Goal: Book appointment/travel/reservation

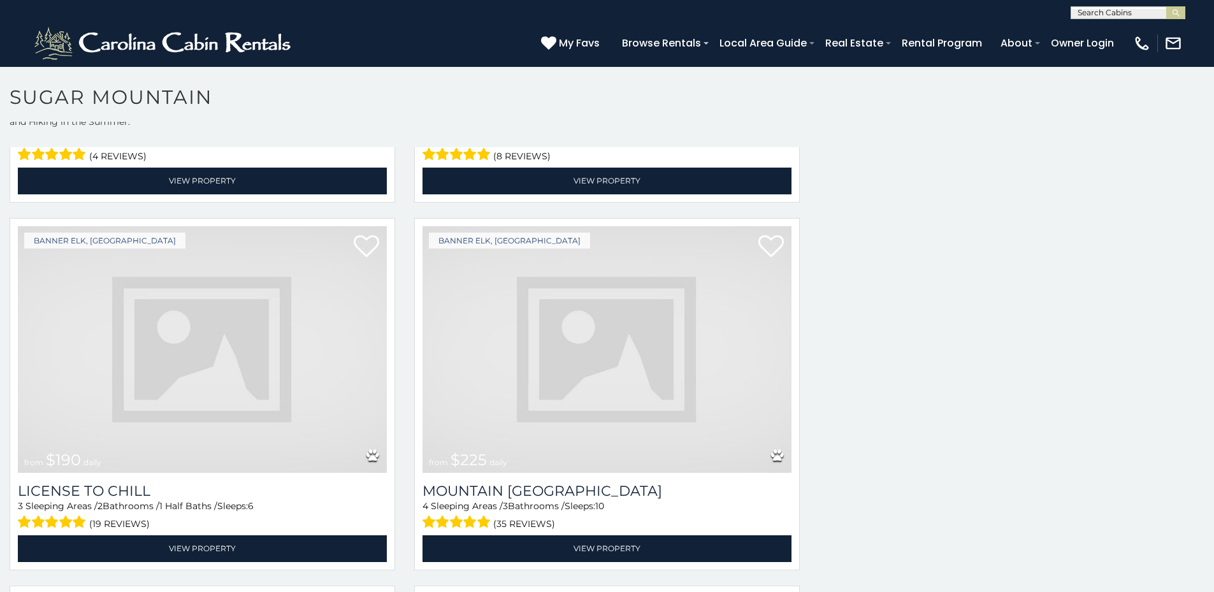
scroll to position [3931, 0]
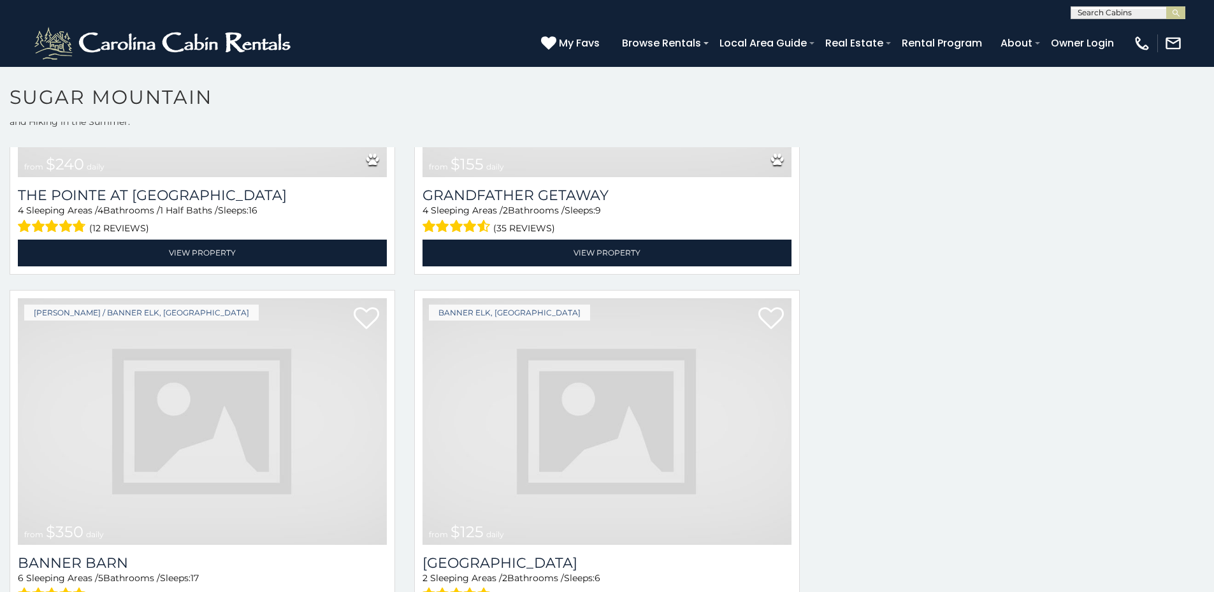
click at [653, 444] on img at bounding box center [606, 421] width 369 height 247
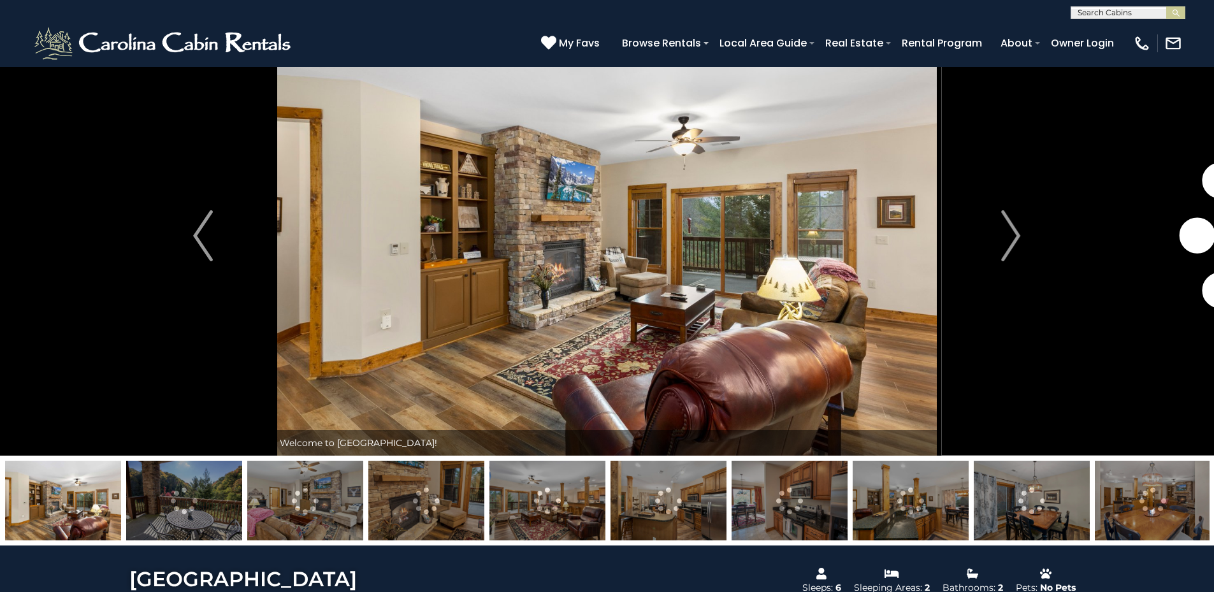
scroll to position [52, 0]
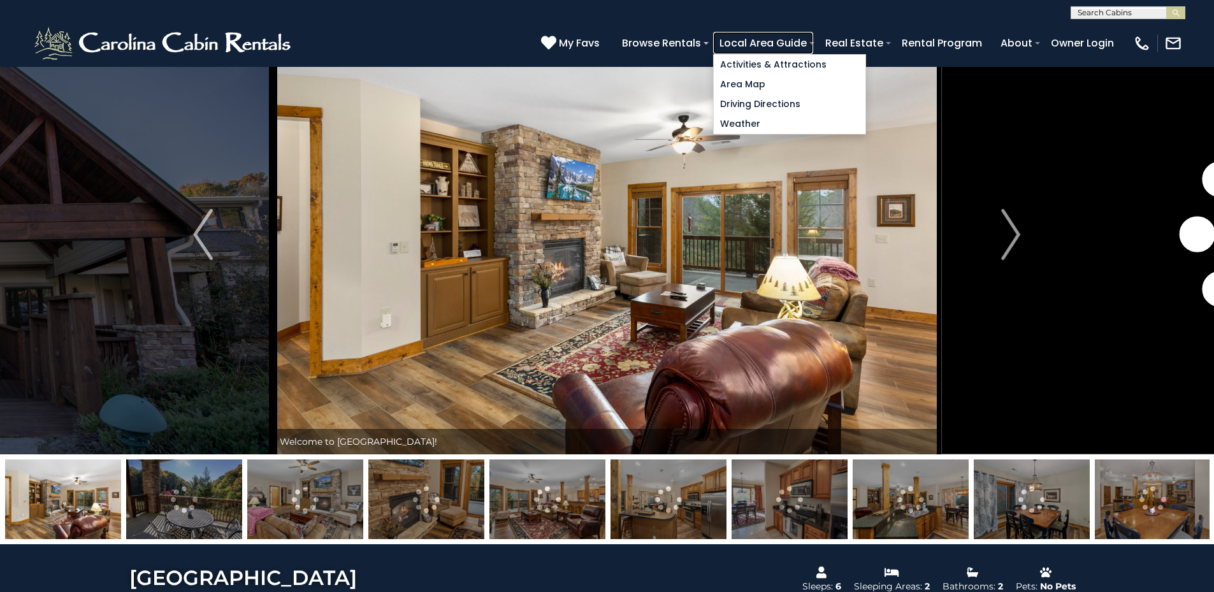
click at [813, 39] on link "Local Area Guide" at bounding box center [763, 43] width 100 height 22
